Goal: Information Seeking & Learning: Learn about a topic

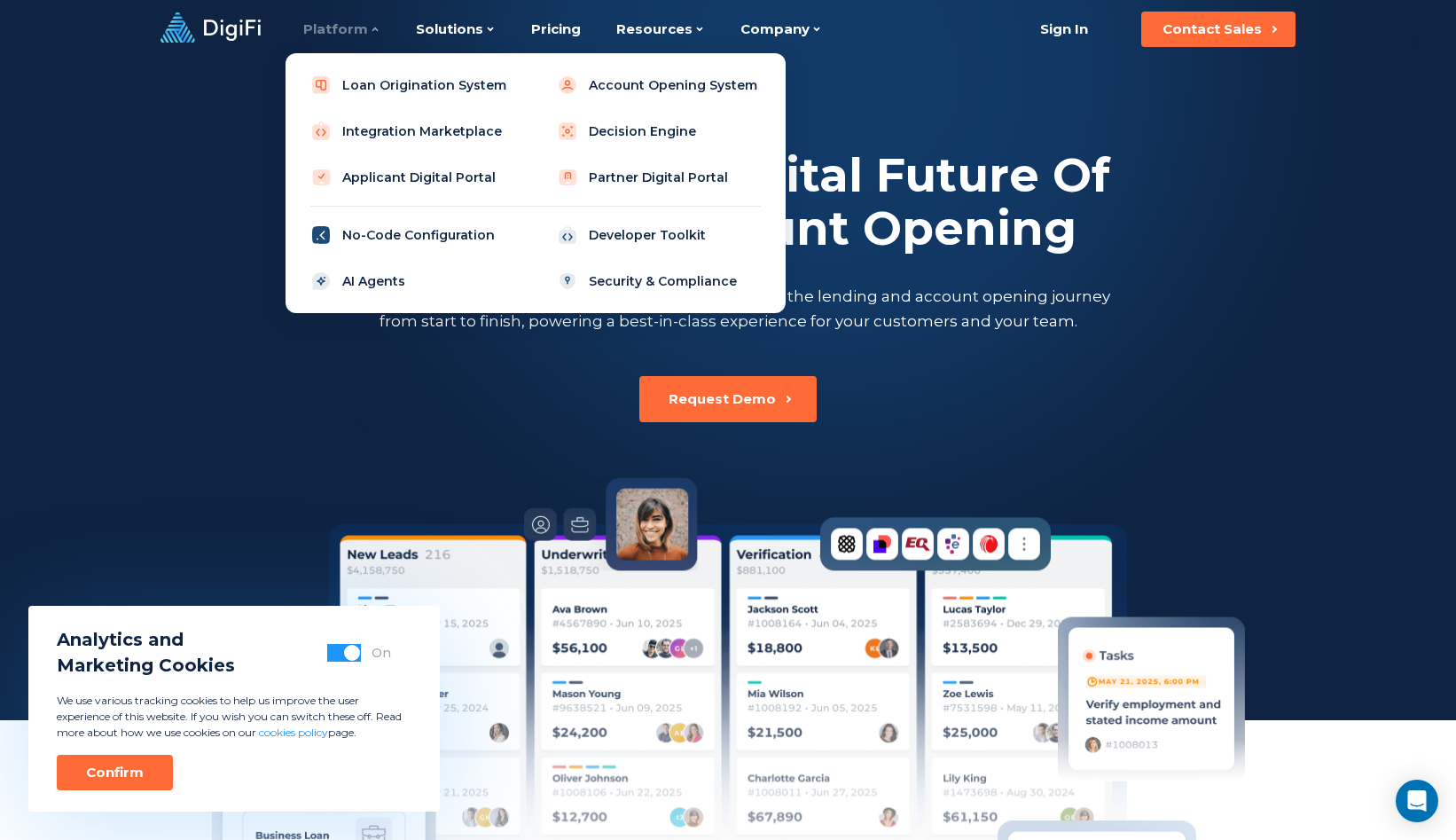
click at [393, 234] on link "No-Code Configuration" at bounding box center [412, 234] width 225 height 35
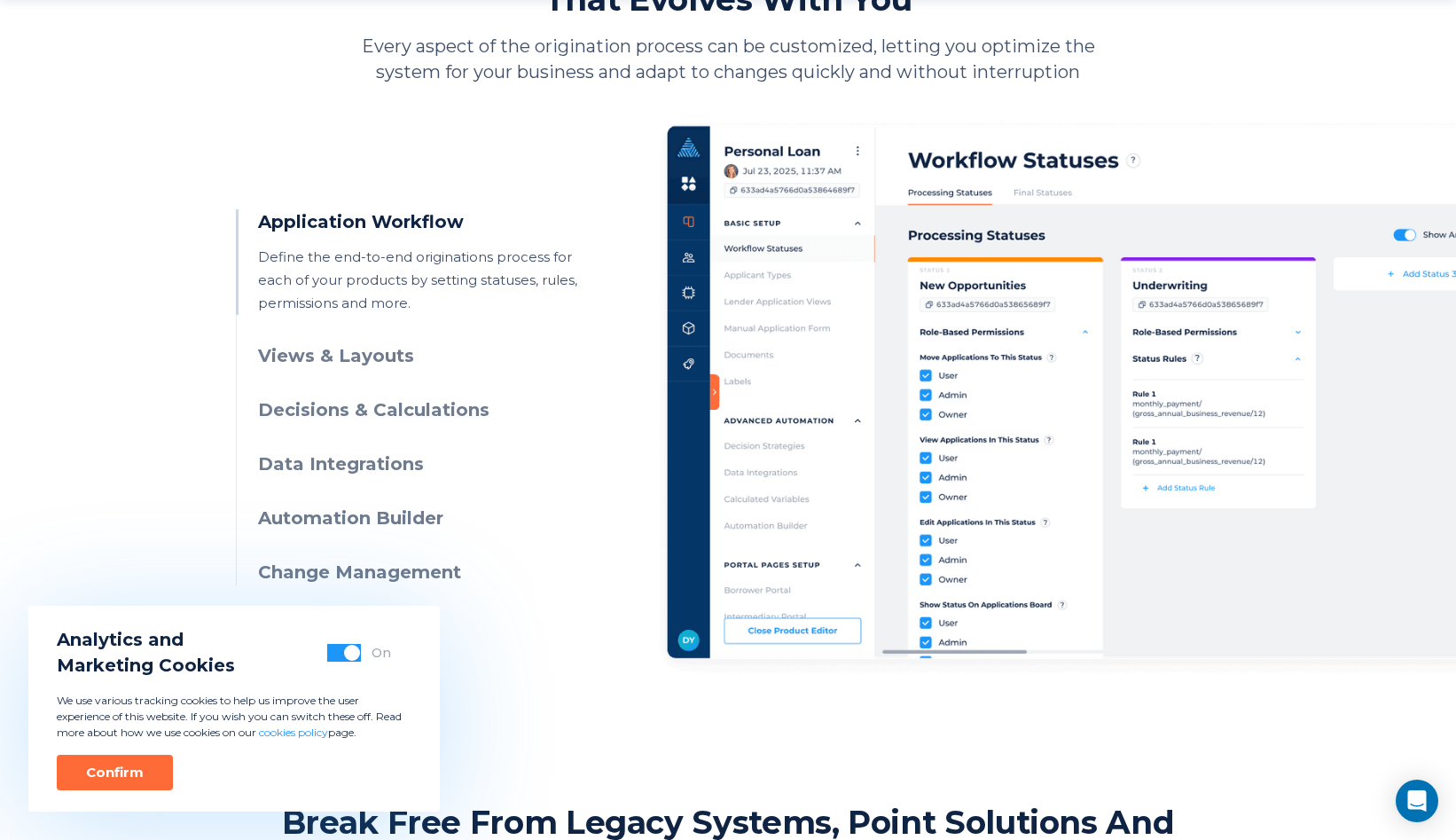
scroll to position [884, 0]
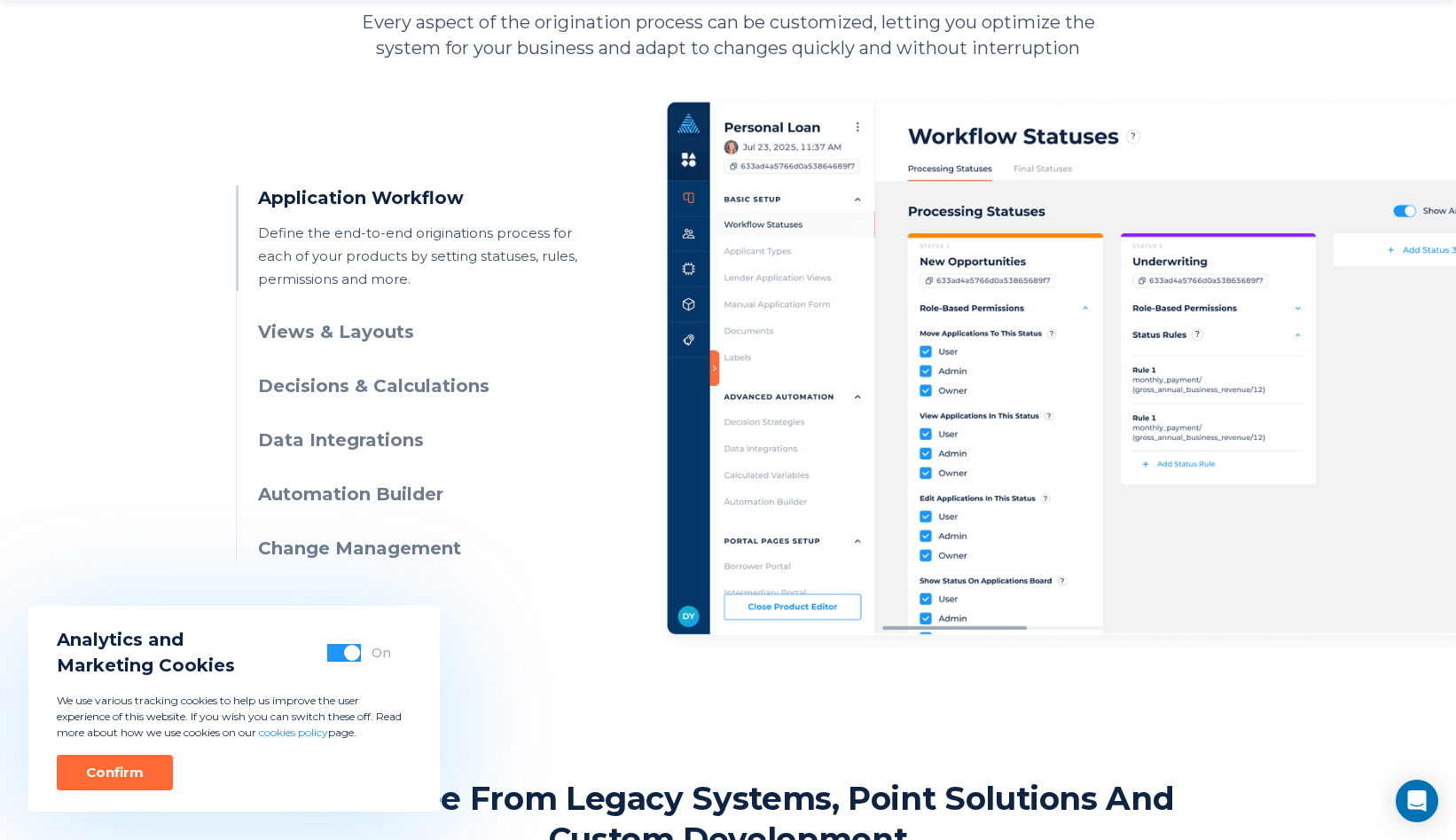
click at [358, 334] on h3 "Views & Layouts" at bounding box center [419, 332] width 322 height 26
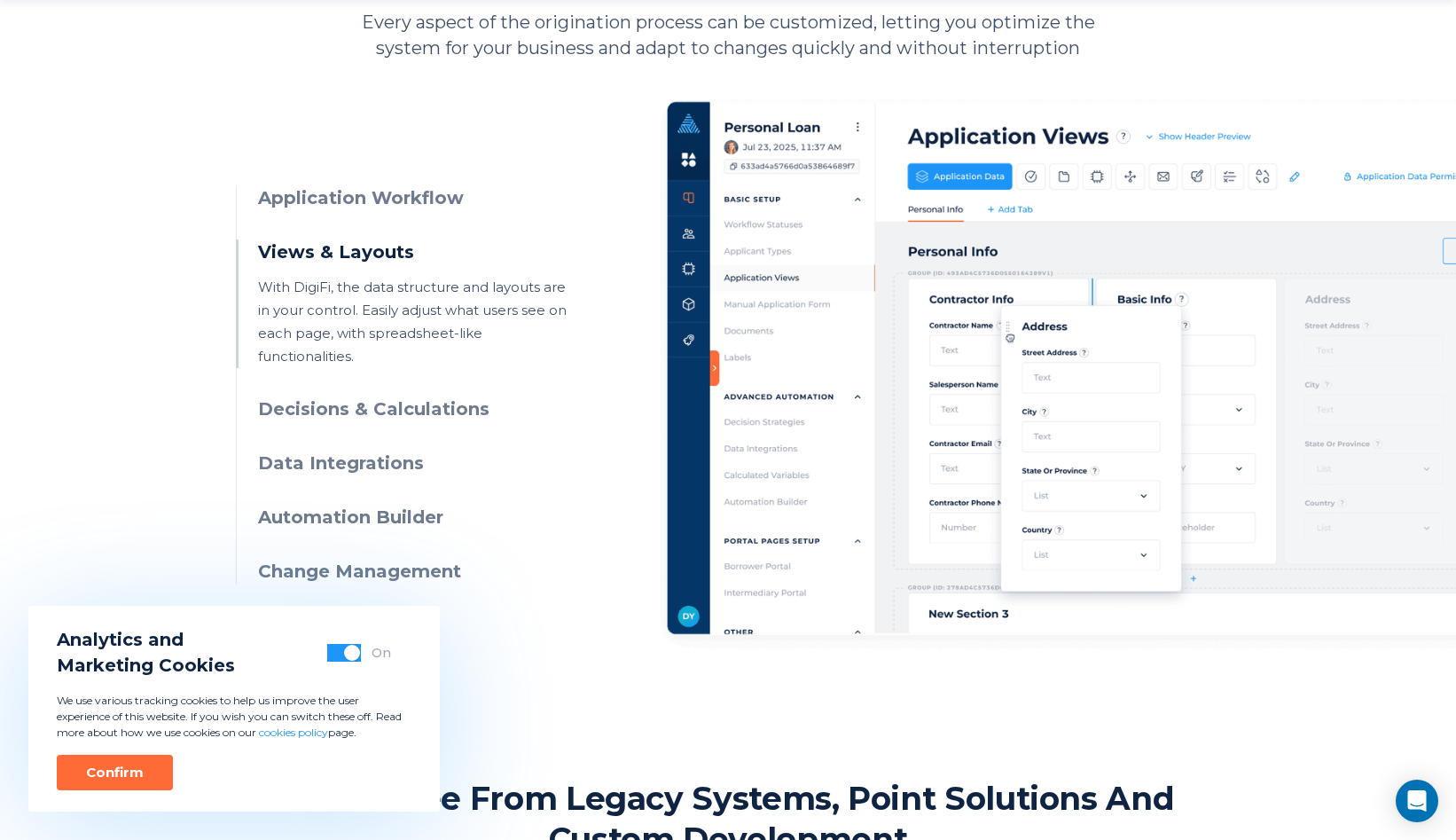
scroll to position [937, 0]
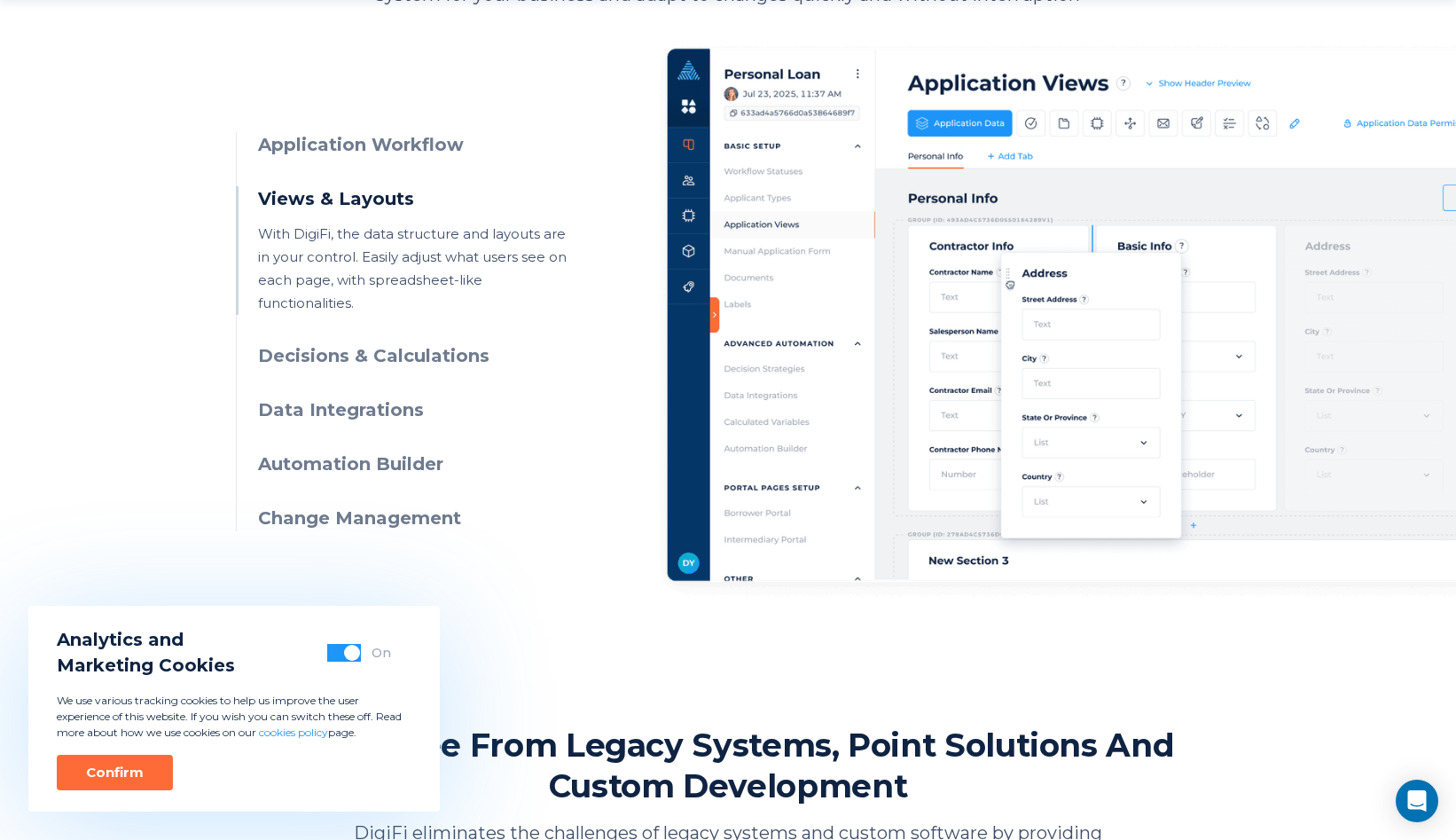
click at [360, 343] on h3 "Decisions & Calculations" at bounding box center [419, 356] width 322 height 26
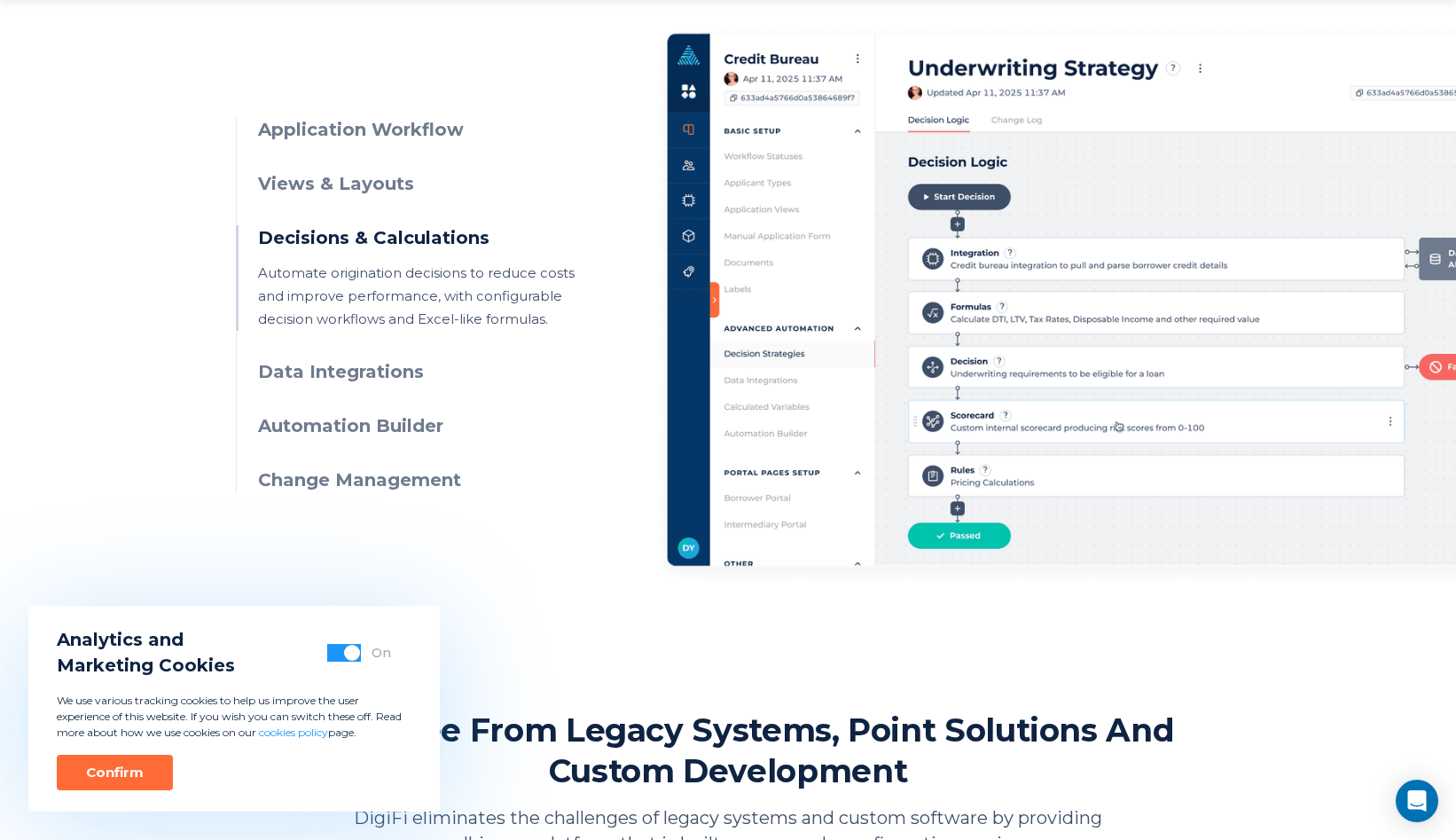
scroll to position [953, 0]
click at [373, 377] on h3 "Data Integrations" at bounding box center [419, 371] width 322 height 26
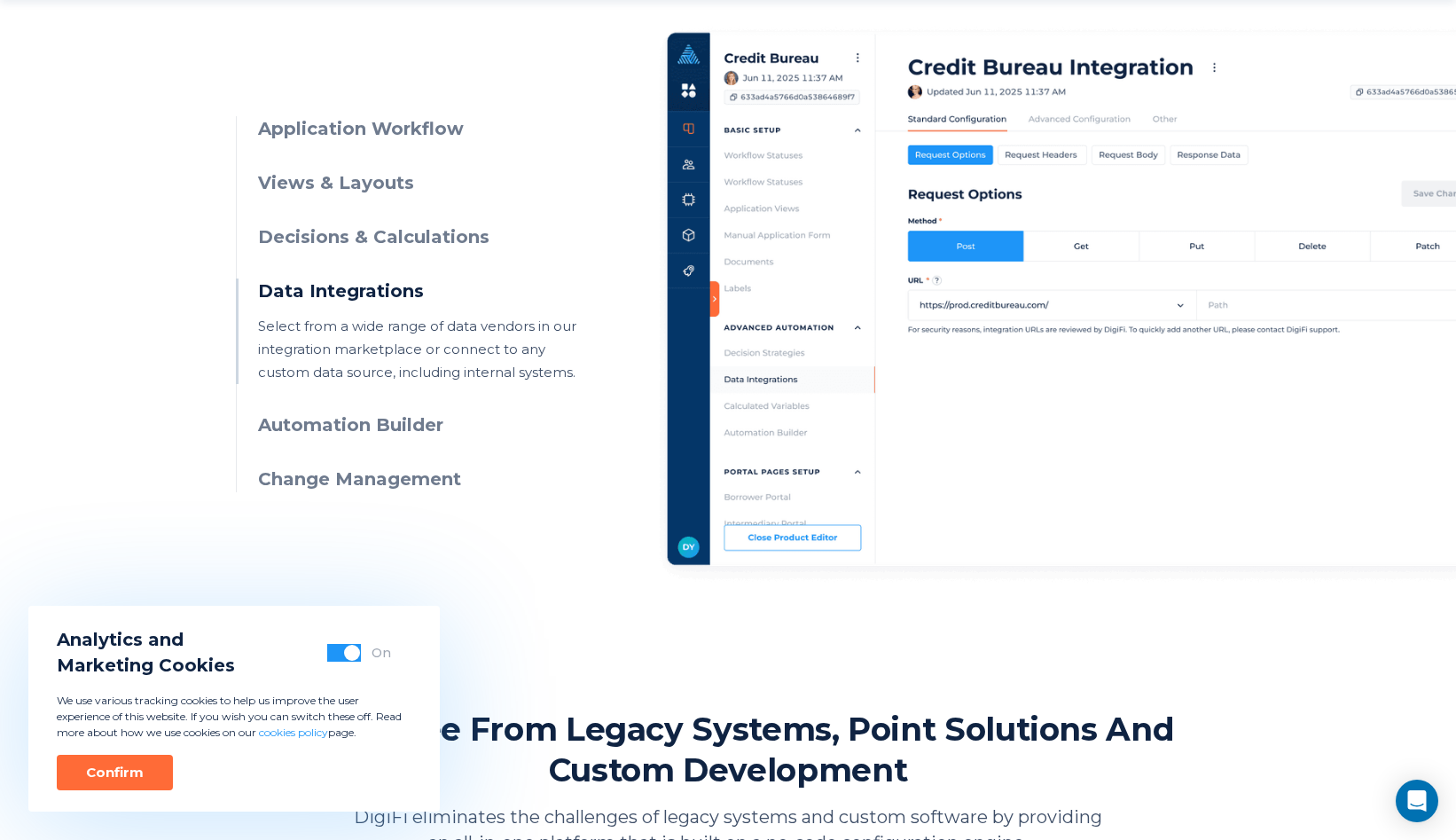
click at [368, 438] on h3 "Automation Builder" at bounding box center [419, 425] width 322 height 26
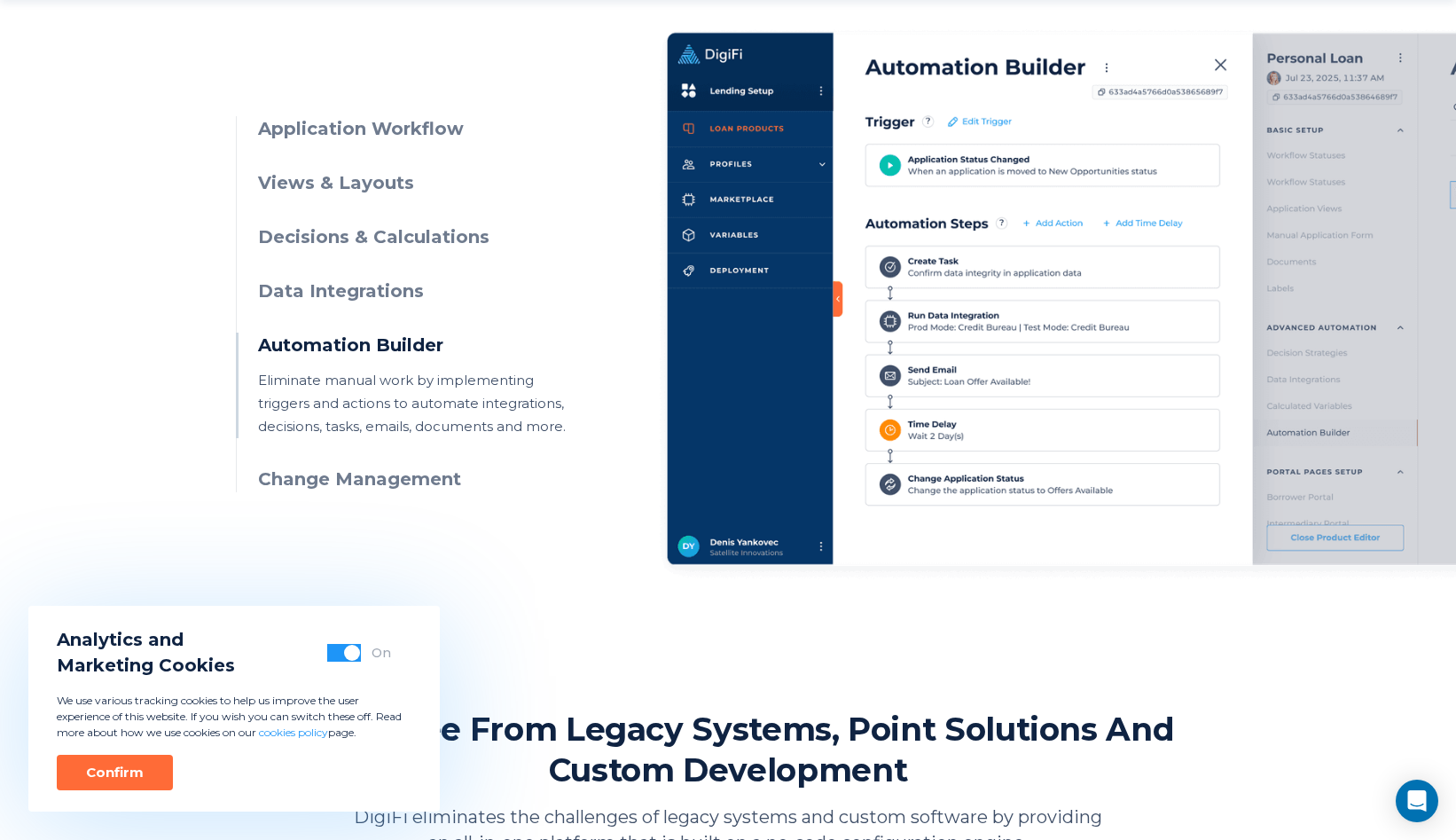
click at [394, 486] on h3 "Change Management" at bounding box center [419, 479] width 322 height 26
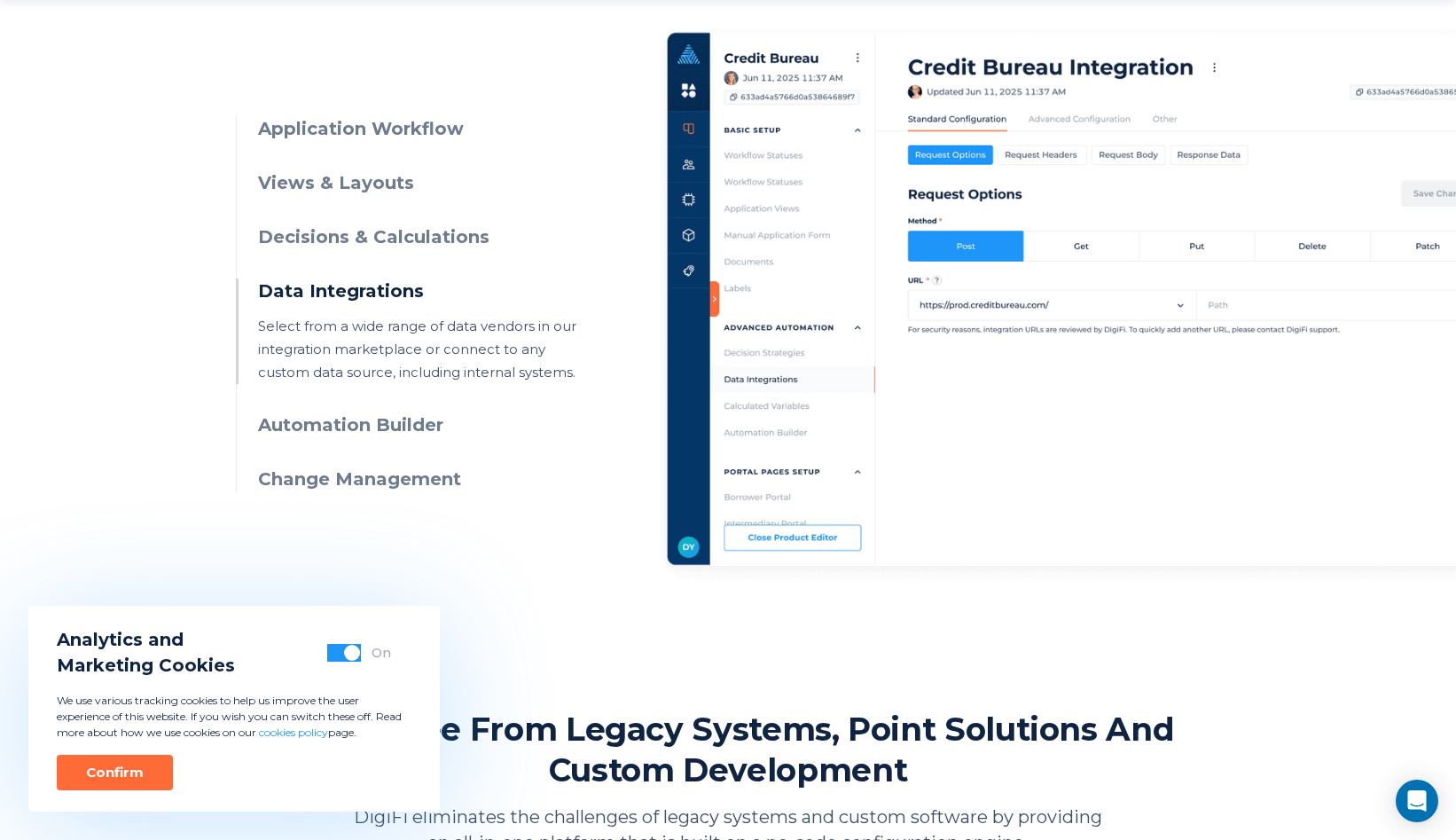
click at [407, 436] on h3 "Automation Builder" at bounding box center [419, 425] width 322 height 26
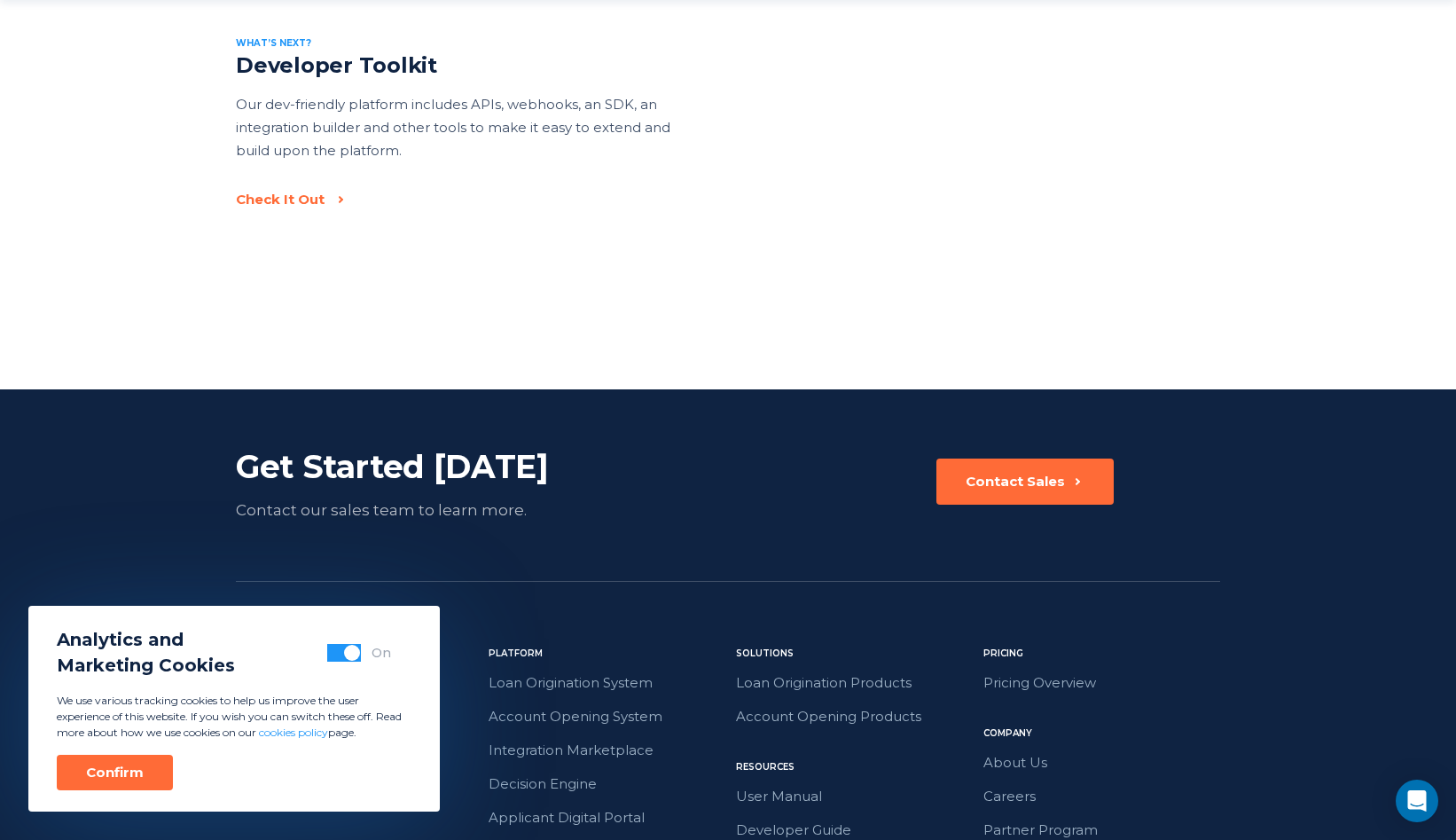
scroll to position [2785, 0]
